Goal: Task Accomplishment & Management: Manage account settings

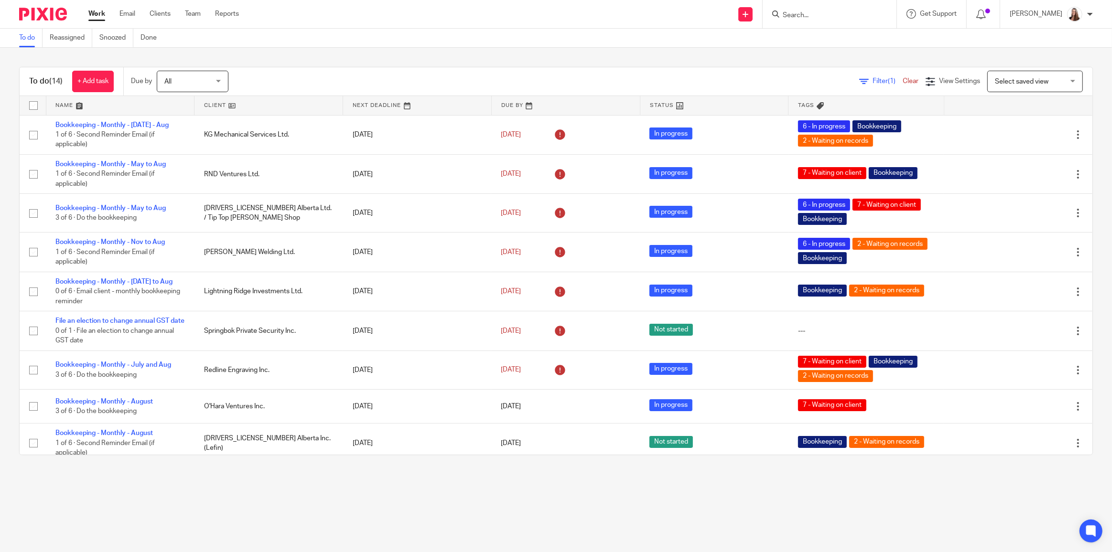
scroll to position [205, 0]
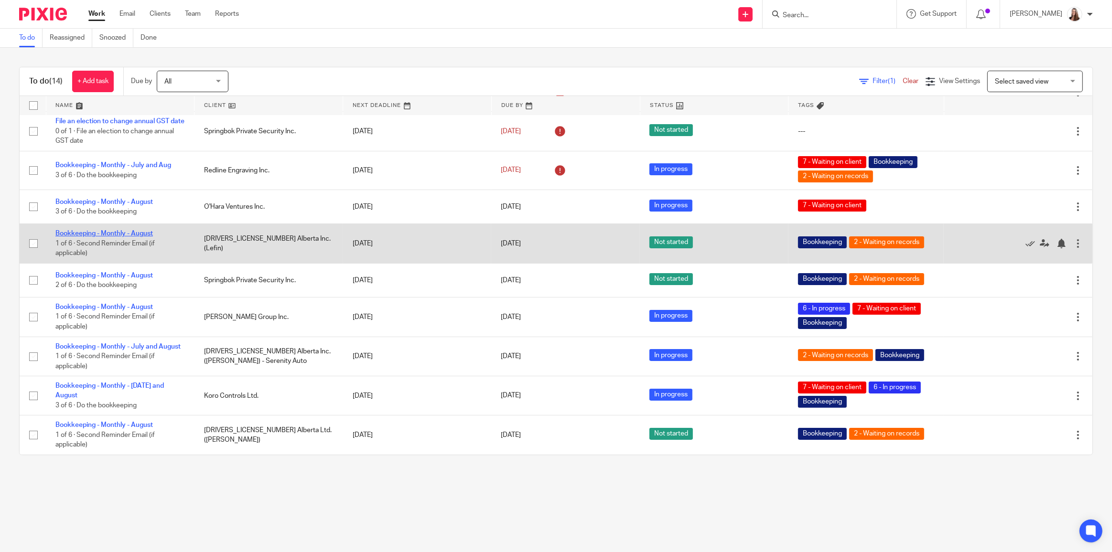
click at [128, 235] on link "Bookkeeping - Monthly - August" at bounding box center [103, 233] width 97 height 7
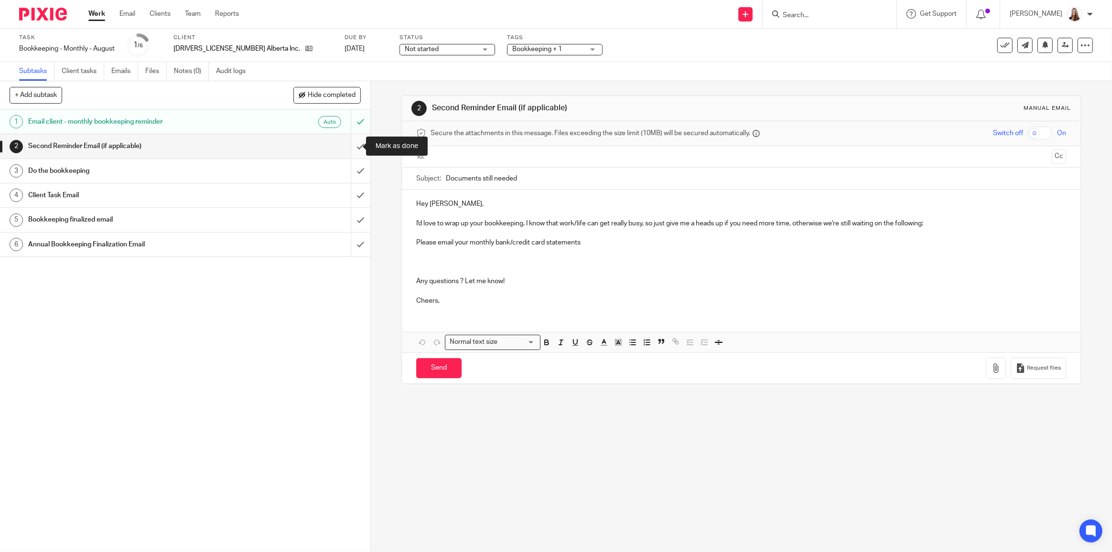
click at [355, 150] on input "submit" at bounding box center [185, 146] width 370 height 24
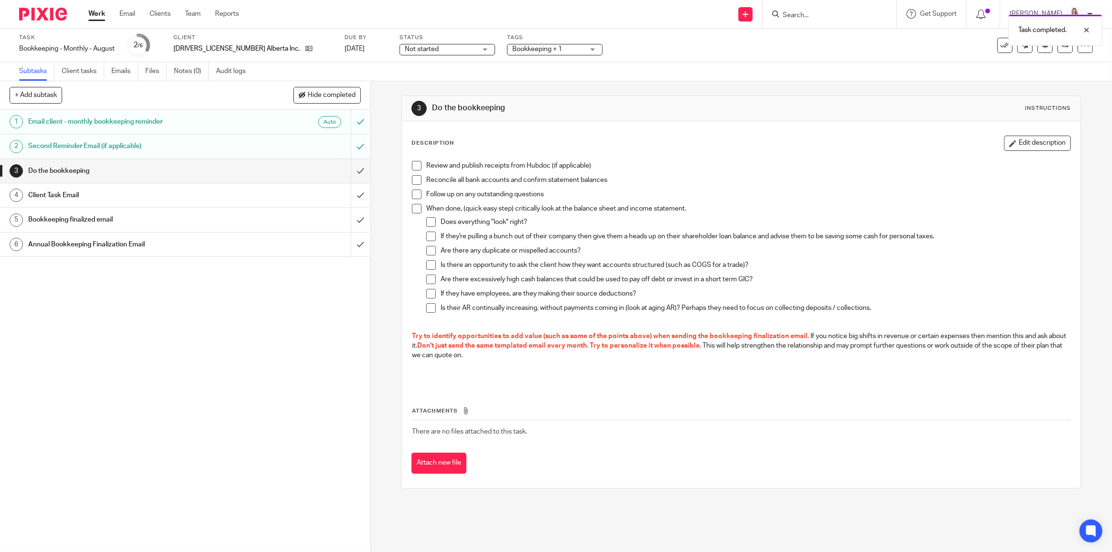
click at [287, 189] on div "Client Task Email" at bounding box center [184, 195] width 313 height 14
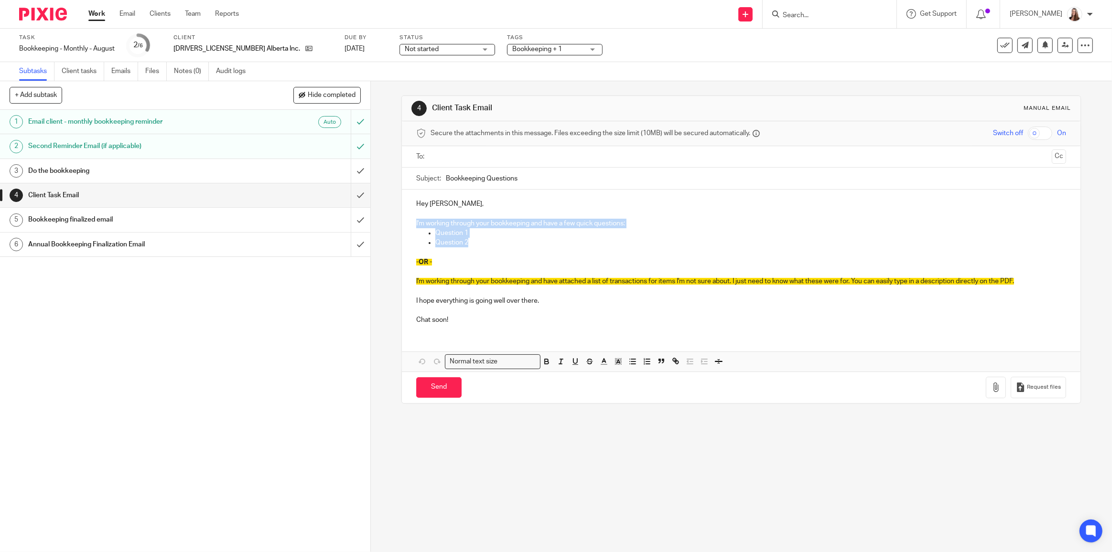
drag, startPoint x: 471, startPoint y: 241, endPoint x: 410, endPoint y: 219, distance: 65.3
click at [410, 219] on div "Hey Valerie, I'm working through your bookkeeping and have a few quick question…" at bounding box center [741, 261] width 678 height 142
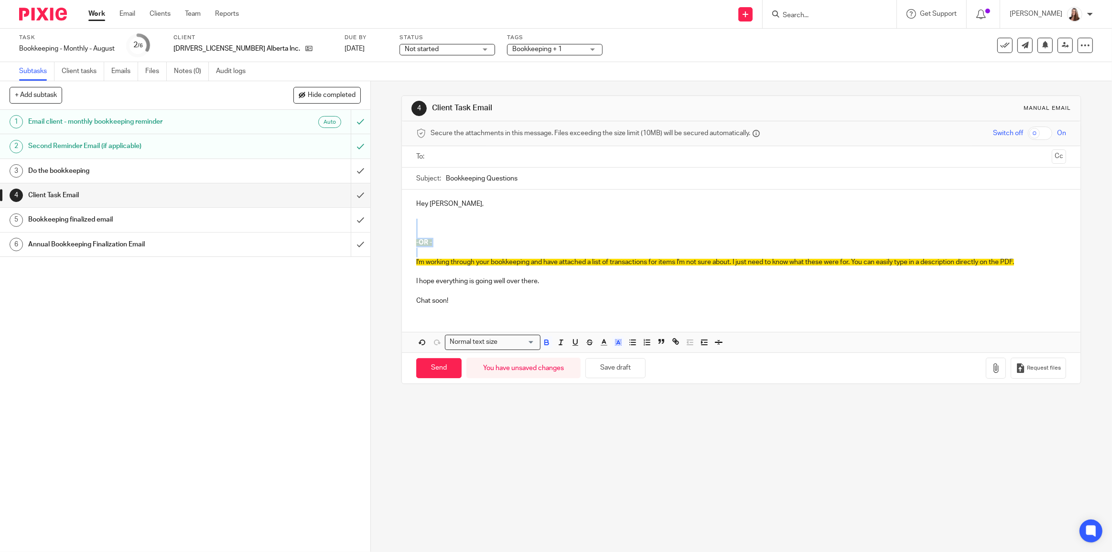
drag, startPoint x: 442, startPoint y: 251, endPoint x: 389, endPoint y: 220, distance: 61.4
click at [389, 220] on div "4 Client Task Email Manual email Secure the attachments in this message. Files …" at bounding box center [741, 316] width 741 height 471
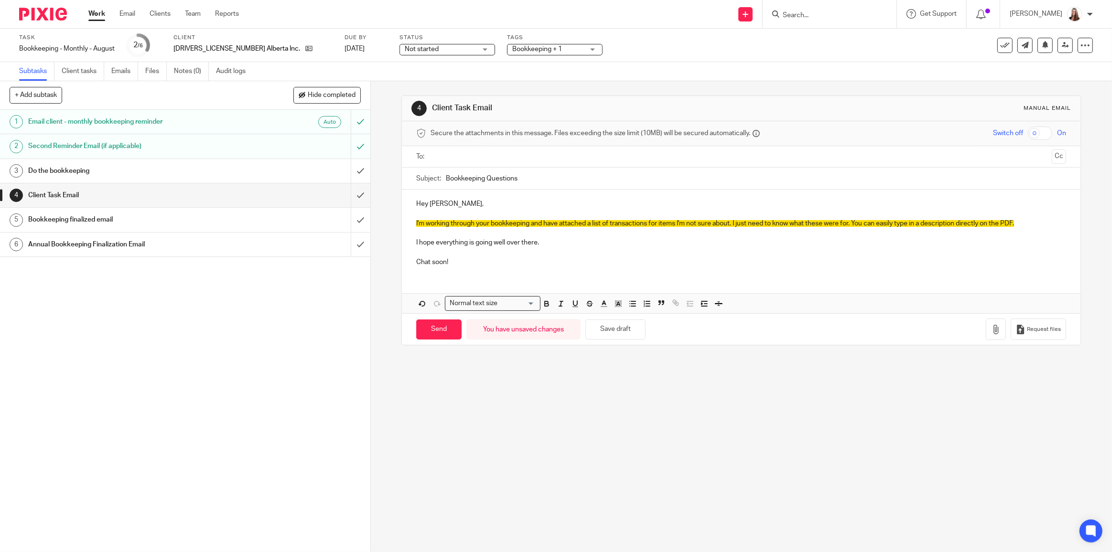
click at [484, 228] on p at bounding box center [741, 233] width 650 height 10
click at [991, 332] on icon "button" at bounding box center [996, 330] width 10 height 10
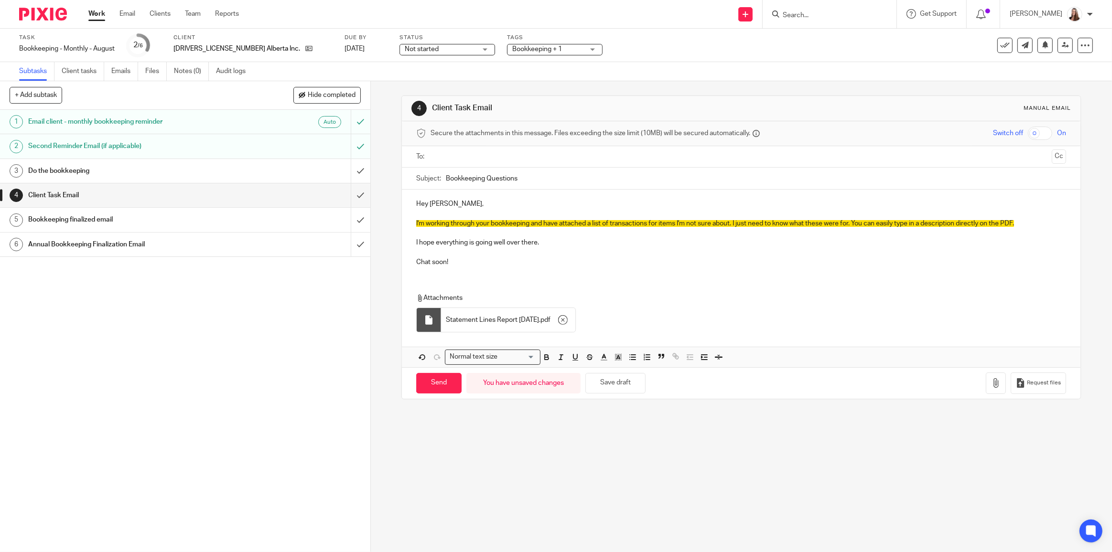
click at [568, 256] on p at bounding box center [741, 253] width 650 height 10
click at [656, 235] on p at bounding box center [741, 233] width 650 height 10
click at [1020, 223] on p "I'm working through your bookkeeping and have attached a list of transactions f…" at bounding box center [741, 224] width 650 height 10
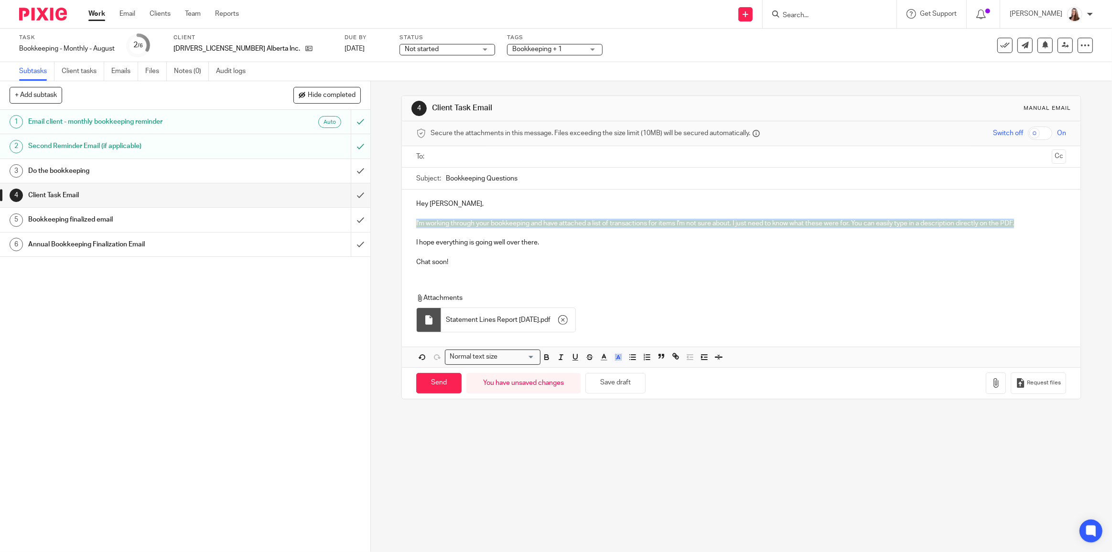
drag, startPoint x: 1034, startPoint y: 222, endPoint x: 406, endPoint y: 221, distance: 627.2
click at [406, 221] on div "Hey Valerie, I'm working through your bookkeeping and have attached a list of t…" at bounding box center [741, 232] width 678 height 85
click at [617, 358] on icon "button" at bounding box center [618, 357] width 9 height 9
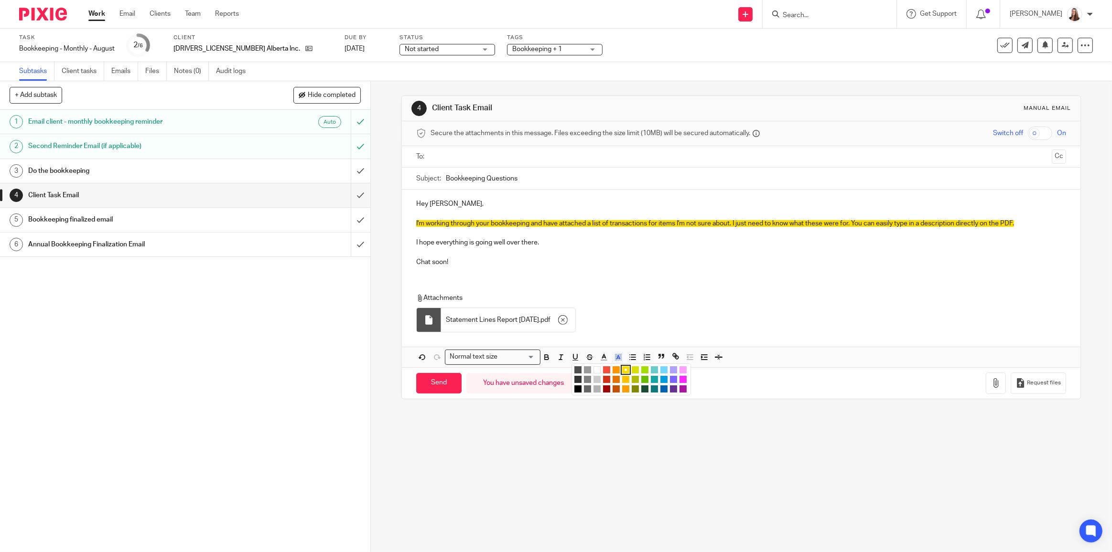
click at [596, 368] on li "color:#FFFFFF" at bounding box center [596, 369] width 7 height 7
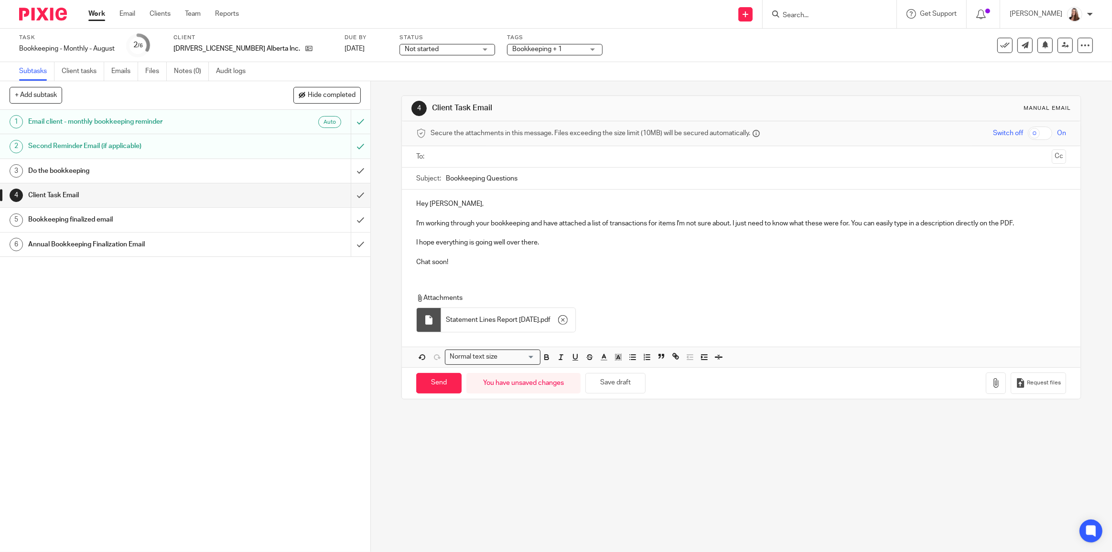
click at [446, 178] on input "Bookkeeping Questions" at bounding box center [756, 178] width 620 height 21
type input "Aug 2025 Bookkeeping Questions"
click at [515, 155] on input "text" at bounding box center [741, 156] width 614 height 11
click at [617, 388] on button "Save draft" at bounding box center [615, 385] width 60 height 21
click at [436, 384] on input "Send" at bounding box center [438, 385] width 45 height 21
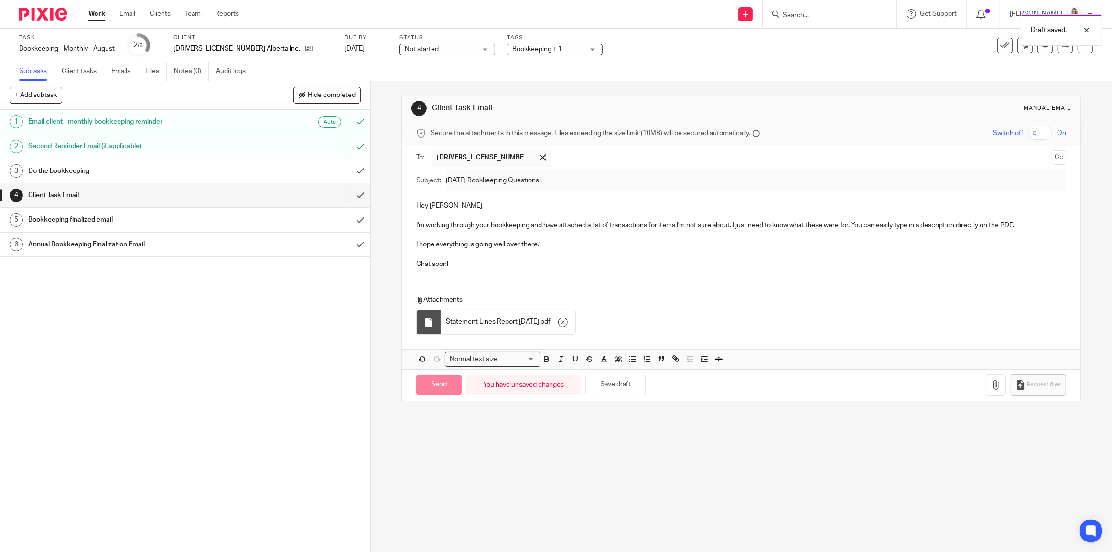
type input "Sent"
click at [99, 15] on link "Work" at bounding box center [96, 14] width 17 height 10
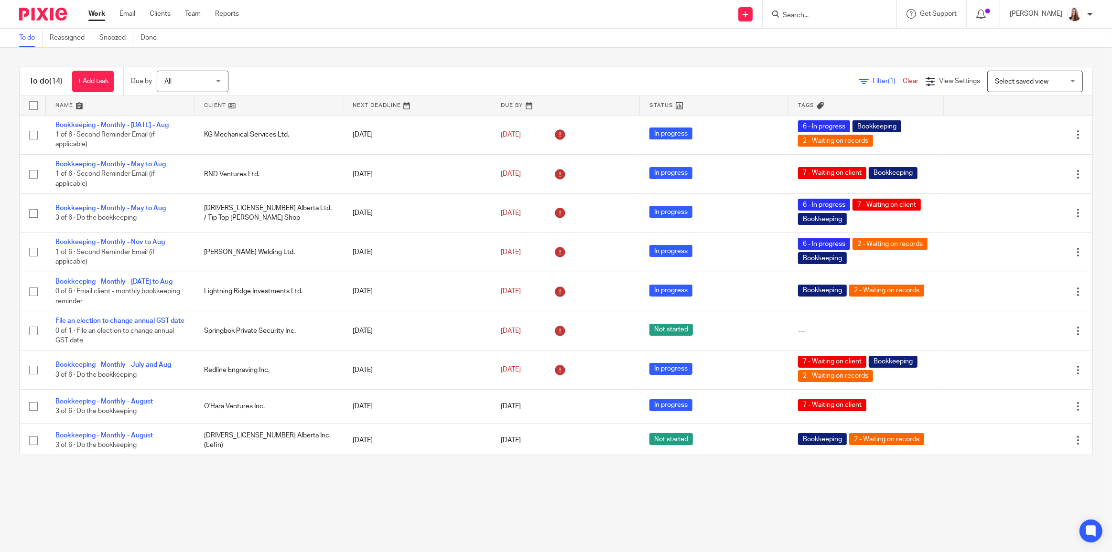
click at [812, 9] on form at bounding box center [832, 14] width 102 height 12
click at [816, 23] on div at bounding box center [829, 14] width 134 height 28
click at [815, 12] on input "Search" at bounding box center [824, 15] width 86 height 9
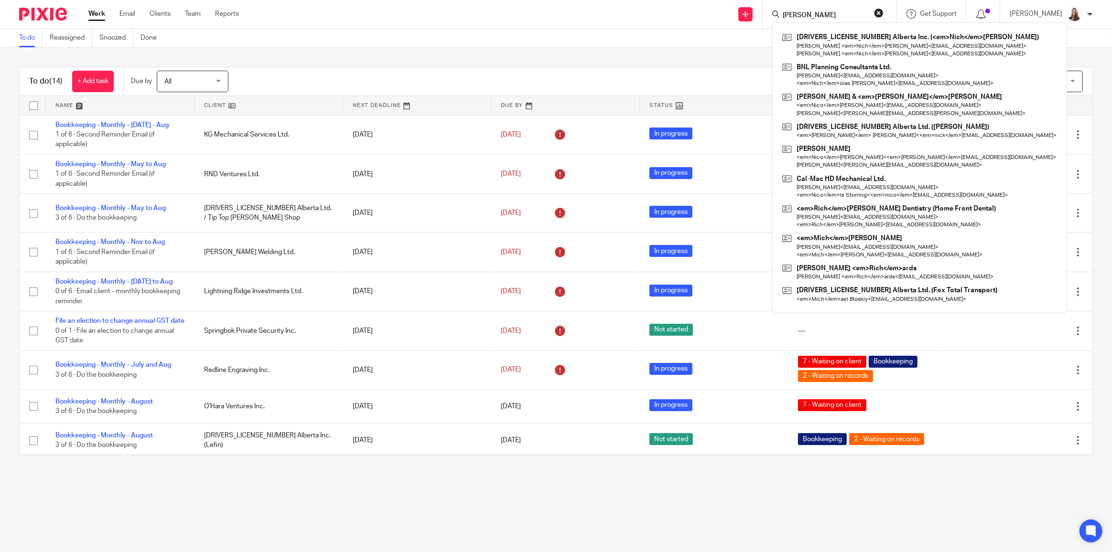
type input "[PERSON_NAME]"
click button "submit" at bounding box center [0, 0] width 0 height 0
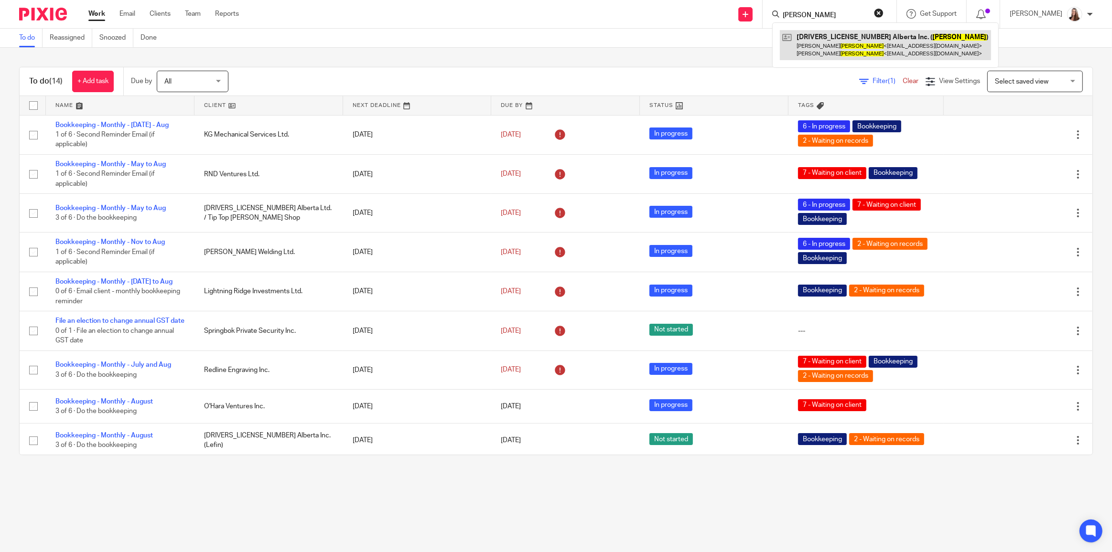
click at [831, 51] on link at bounding box center [885, 45] width 211 height 30
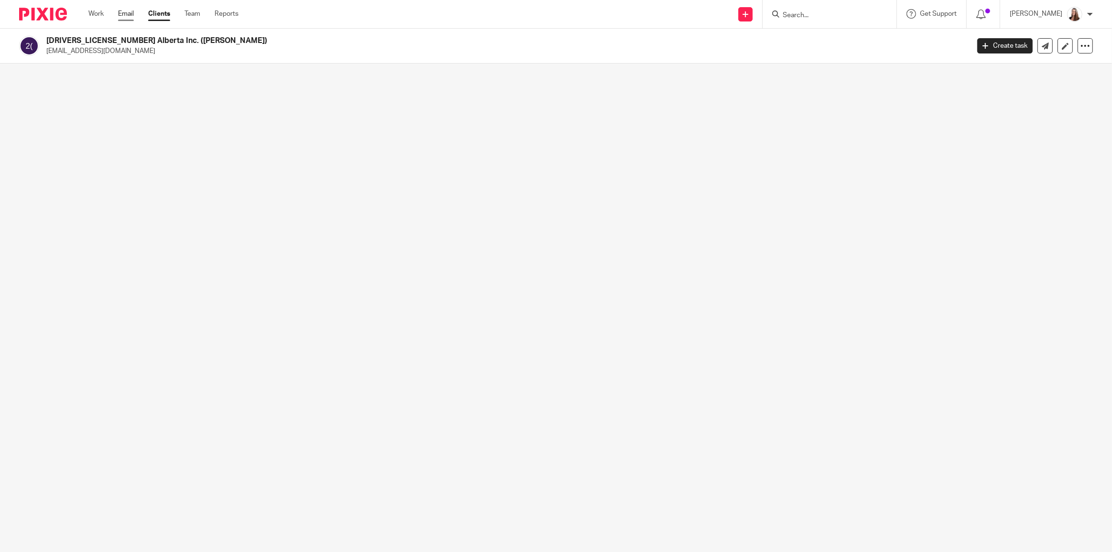
click at [132, 18] on link "Email" at bounding box center [126, 14] width 16 height 10
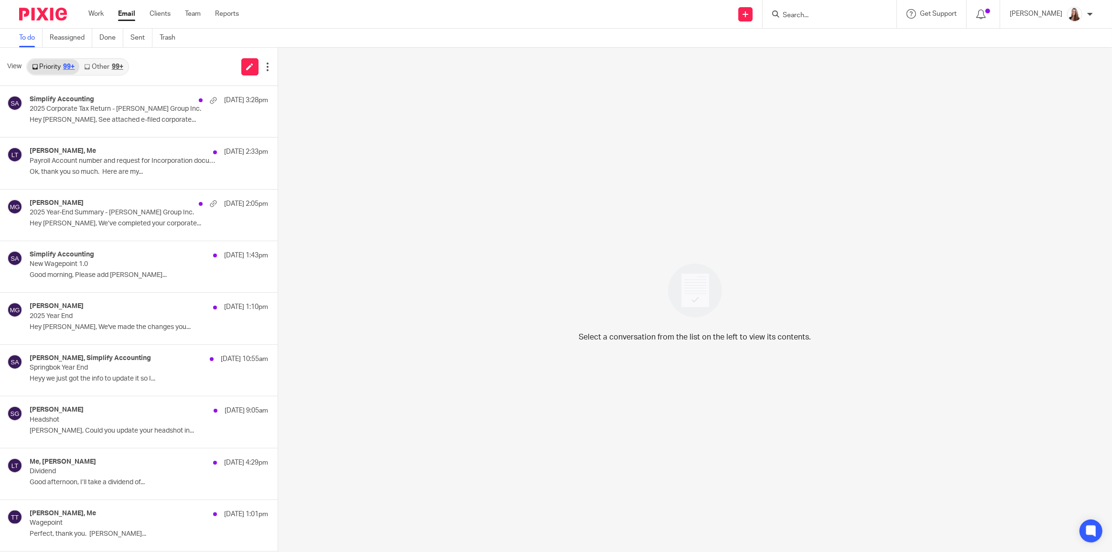
click at [105, 68] on link "Other 99+" at bounding box center [103, 66] width 48 height 15
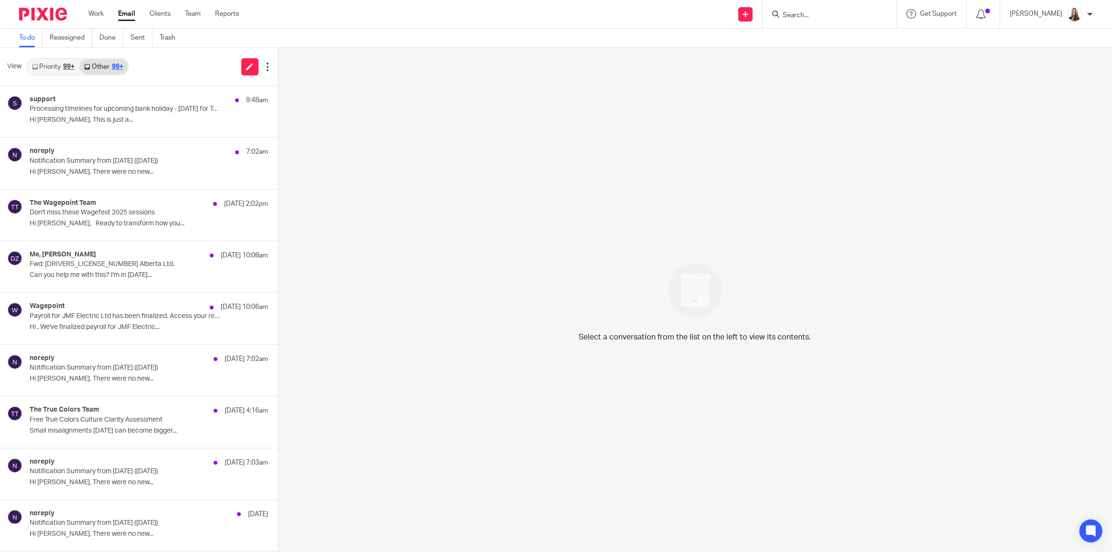
click at [113, 66] on div "99+" at bounding box center [117, 67] width 11 height 7
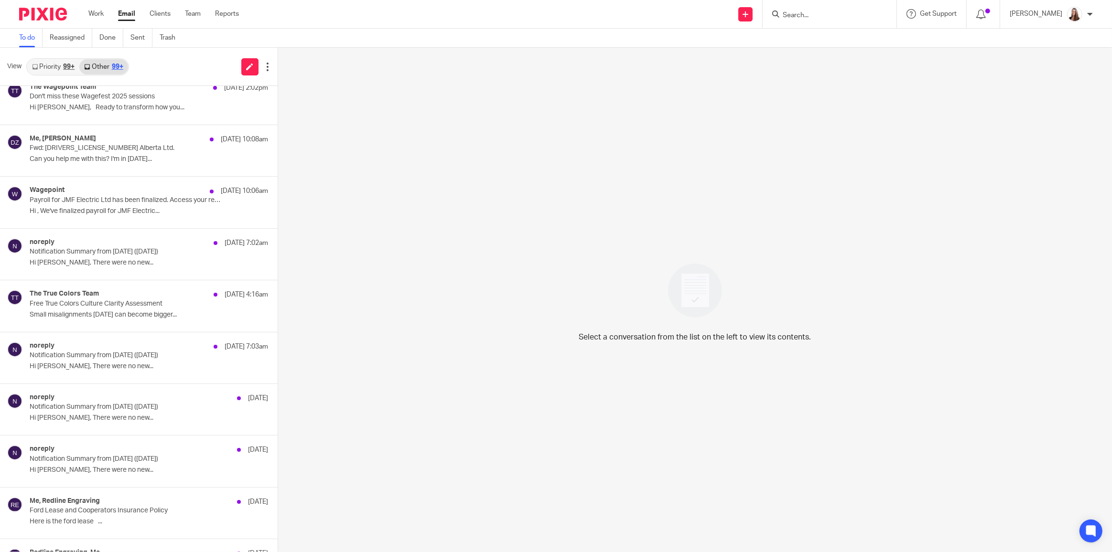
scroll to position [102, 0]
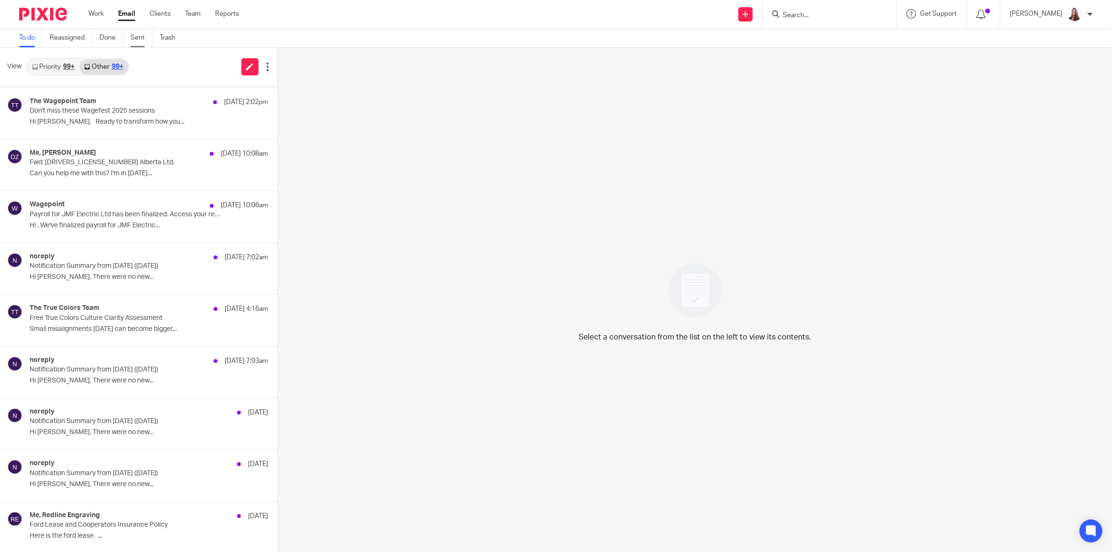
click at [143, 38] on link "Sent" at bounding box center [141, 38] width 22 height 19
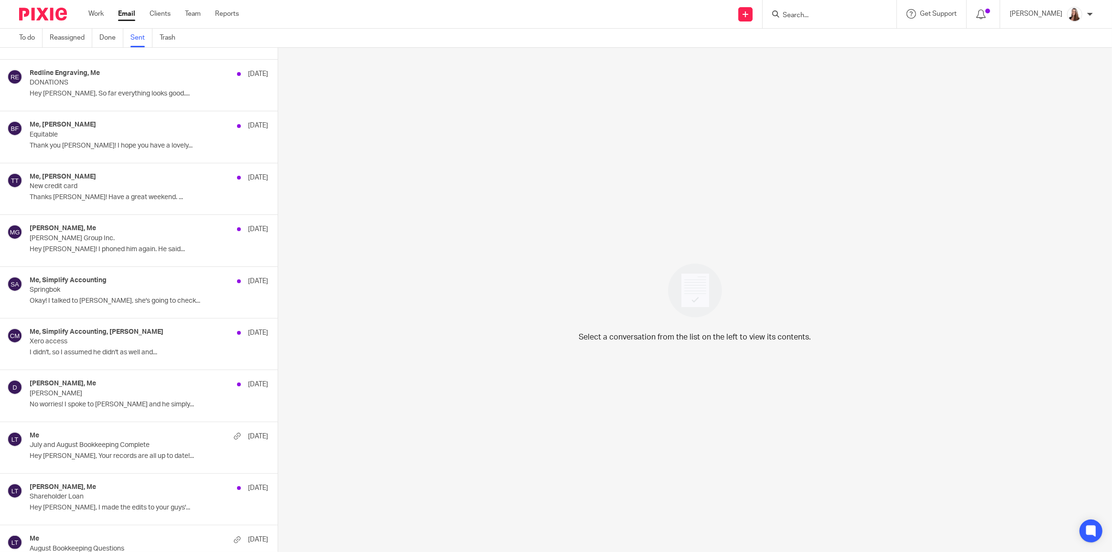
scroll to position [868, 0]
click at [87, 445] on div "Me Sep [DATE] and August Bookkeeping Complete Hey [PERSON_NAME], Your records a…" at bounding box center [149, 447] width 238 height 32
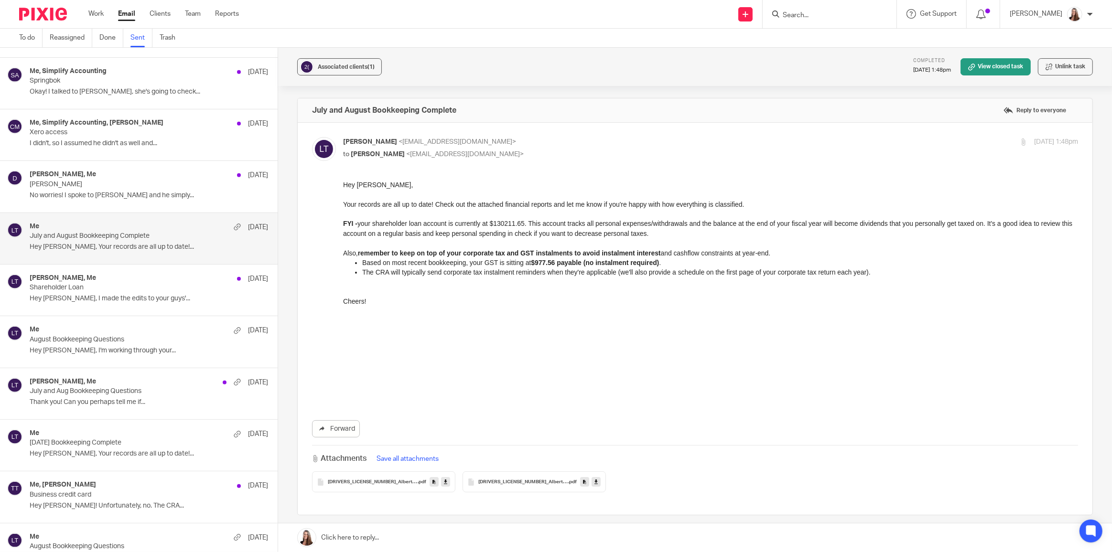
scroll to position [1085, 0]
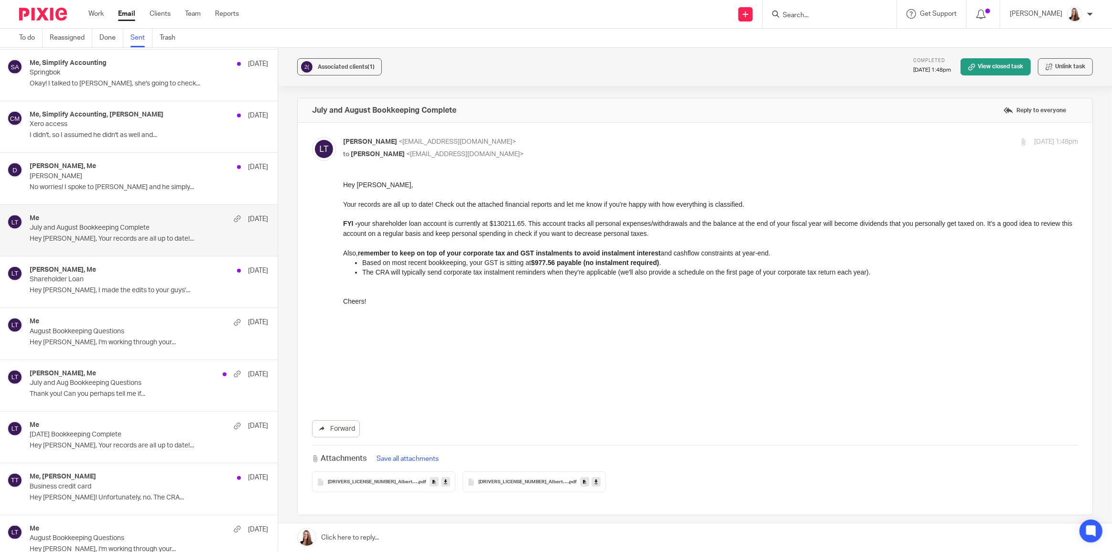
click at [149, 390] on p "Thank you! Can you perhaps tell me if..." at bounding box center [149, 394] width 238 height 8
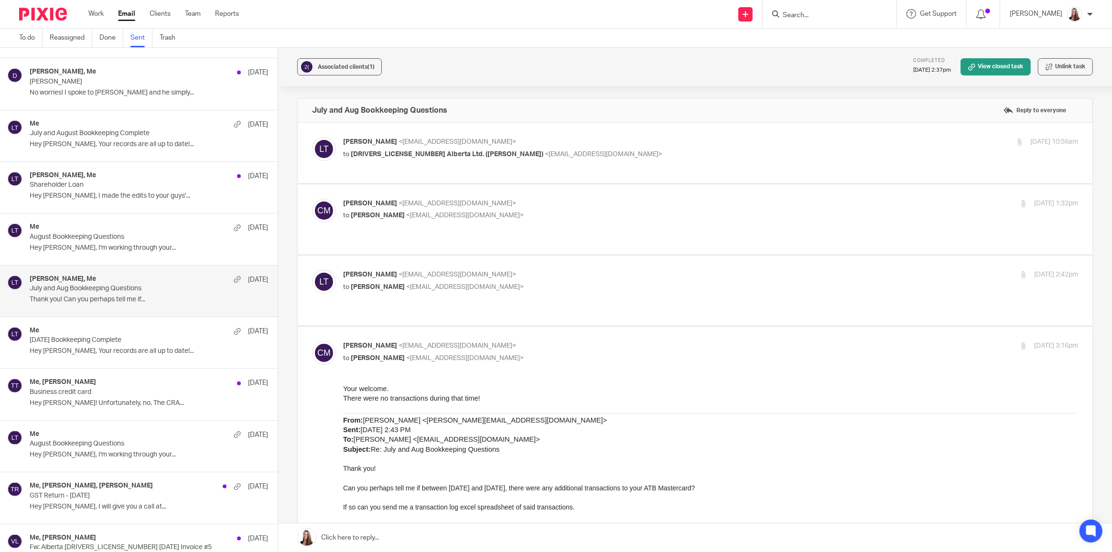
scroll to position [1216, 0]
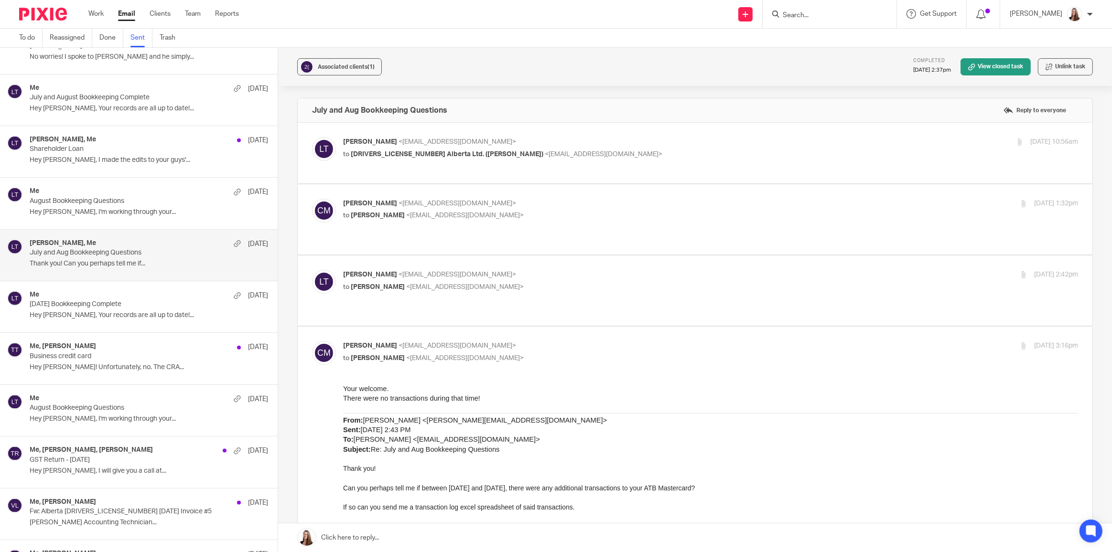
click at [152, 415] on p "Hey Wes, I'm working through your..." at bounding box center [149, 419] width 238 height 8
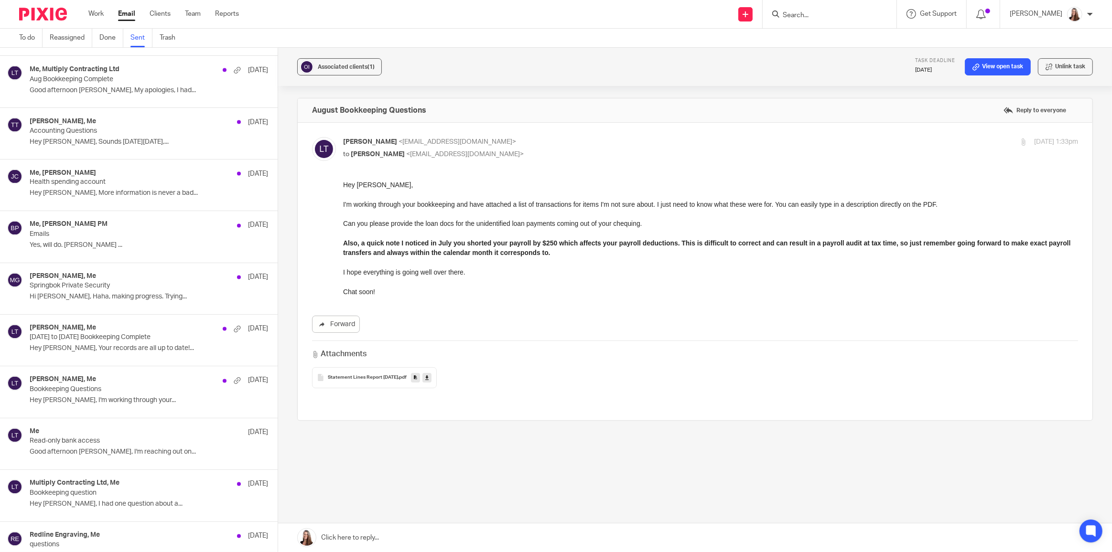
scroll to position [1910, 0]
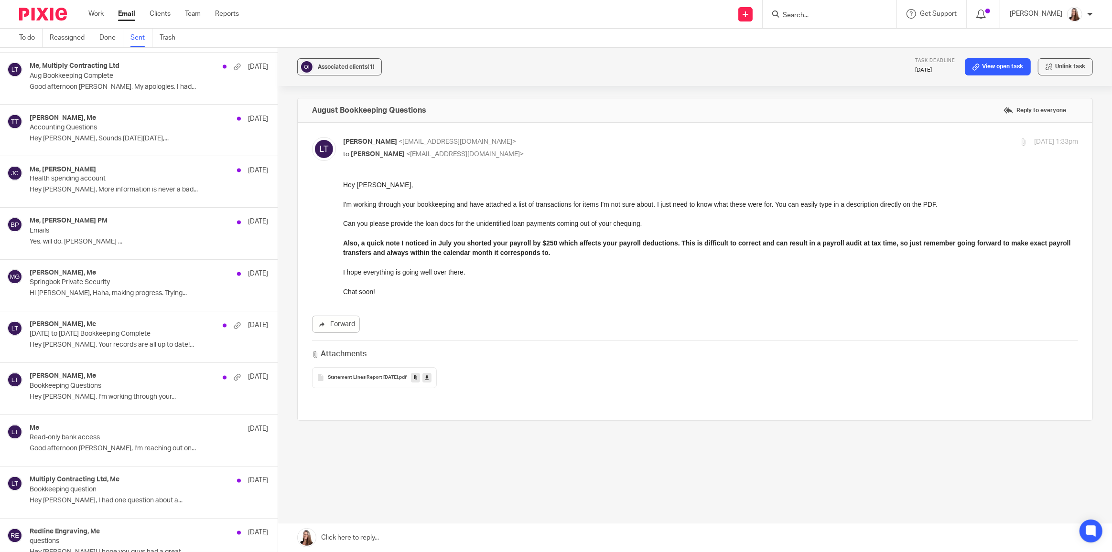
click at [153, 445] on p "Good afternoon Moe, I'm reaching out on..." at bounding box center [149, 449] width 238 height 8
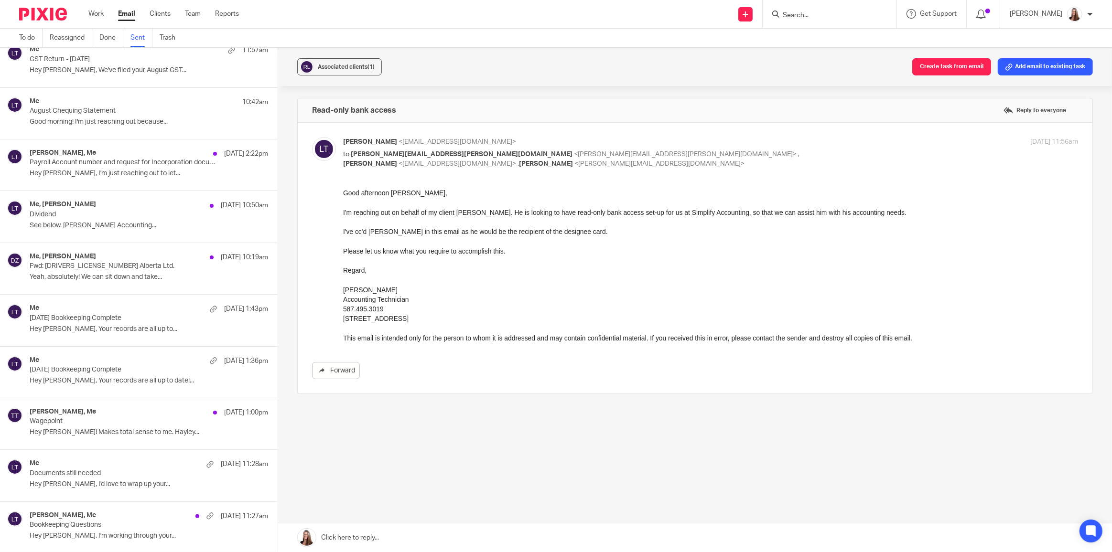
scroll to position [0, 0]
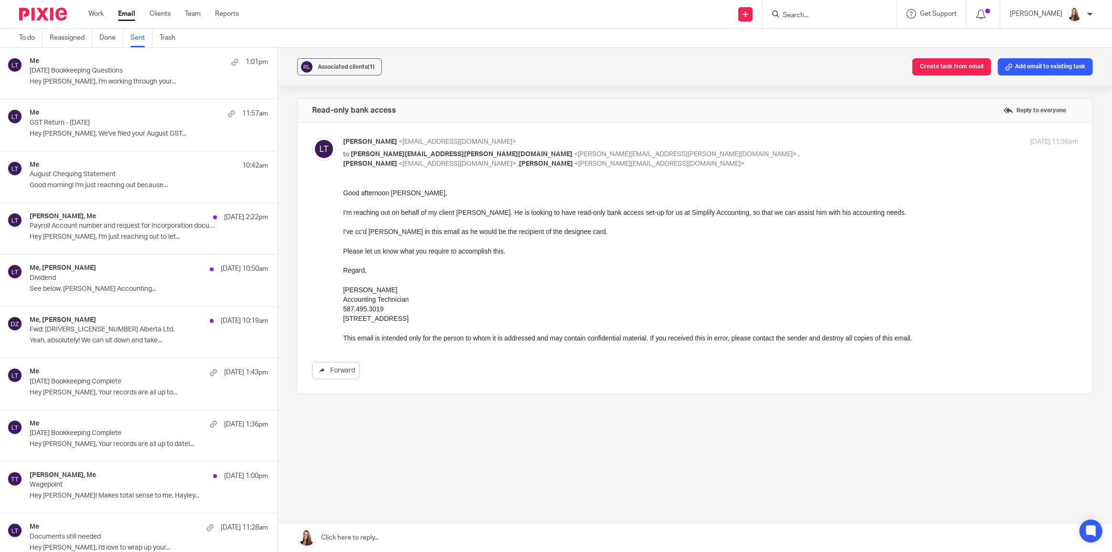
click at [785, 14] on input "Search" at bounding box center [824, 15] width 86 height 9
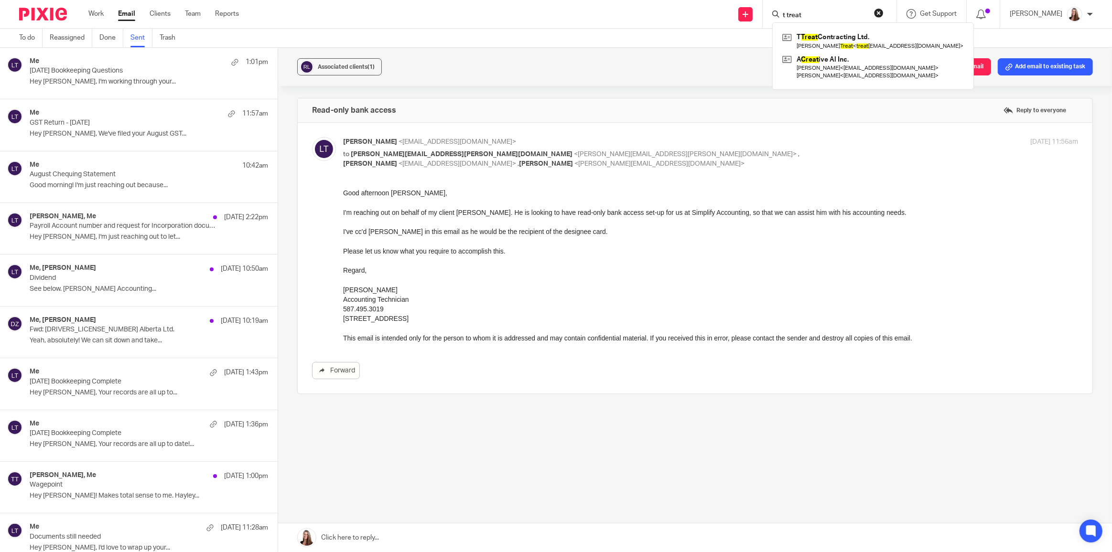
type input "t treat"
click button "submit" at bounding box center [0, 0] width 0 height 0
click at [823, 39] on link at bounding box center [873, 41] width 186 height 22
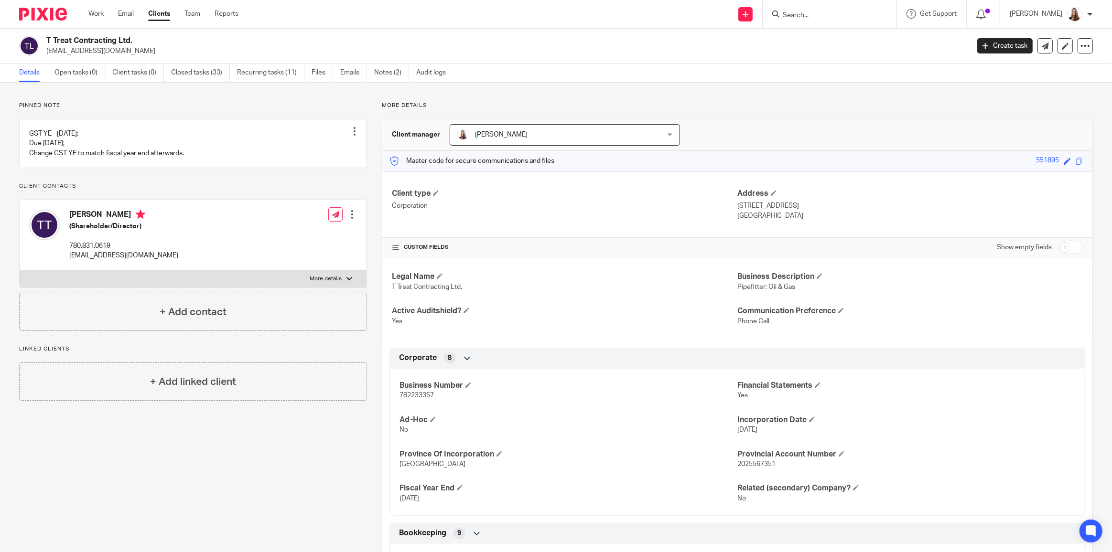
click at [816, 14] on input "Search" at bounding box center [824, 15] width 86 height 9
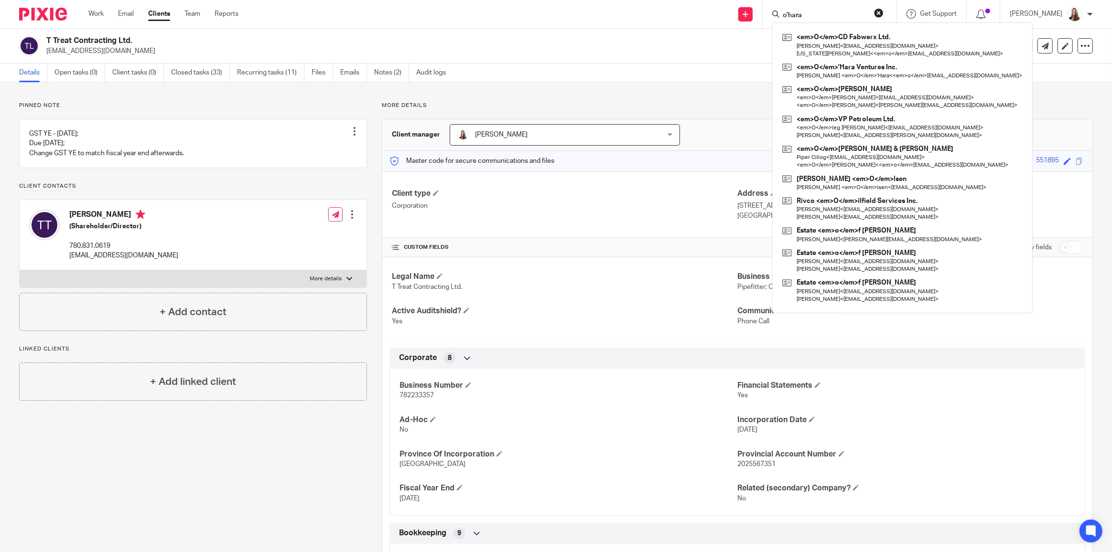
type input "o'hara"
click button "submit" at bounding box center [0, 0] width 0 height 0
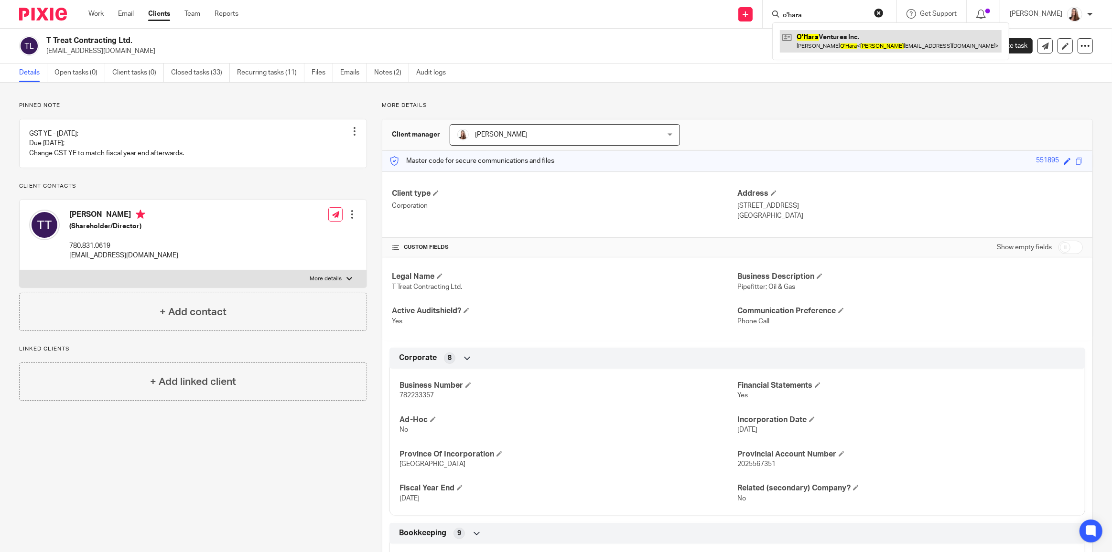
click at [791, 41] on link at bounding box center [891, 41] width 222 height 22
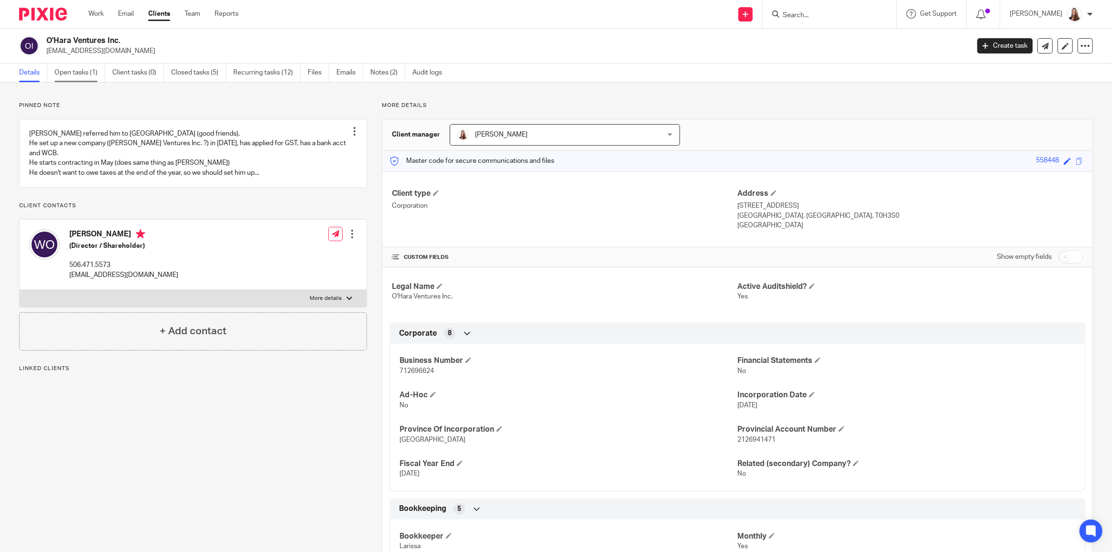
click at [72, 75] on link "Open tasks (1)" at bounding box center [79, 73] width 51 height 19
